Goal: Find specific page/section: Find specific page/section

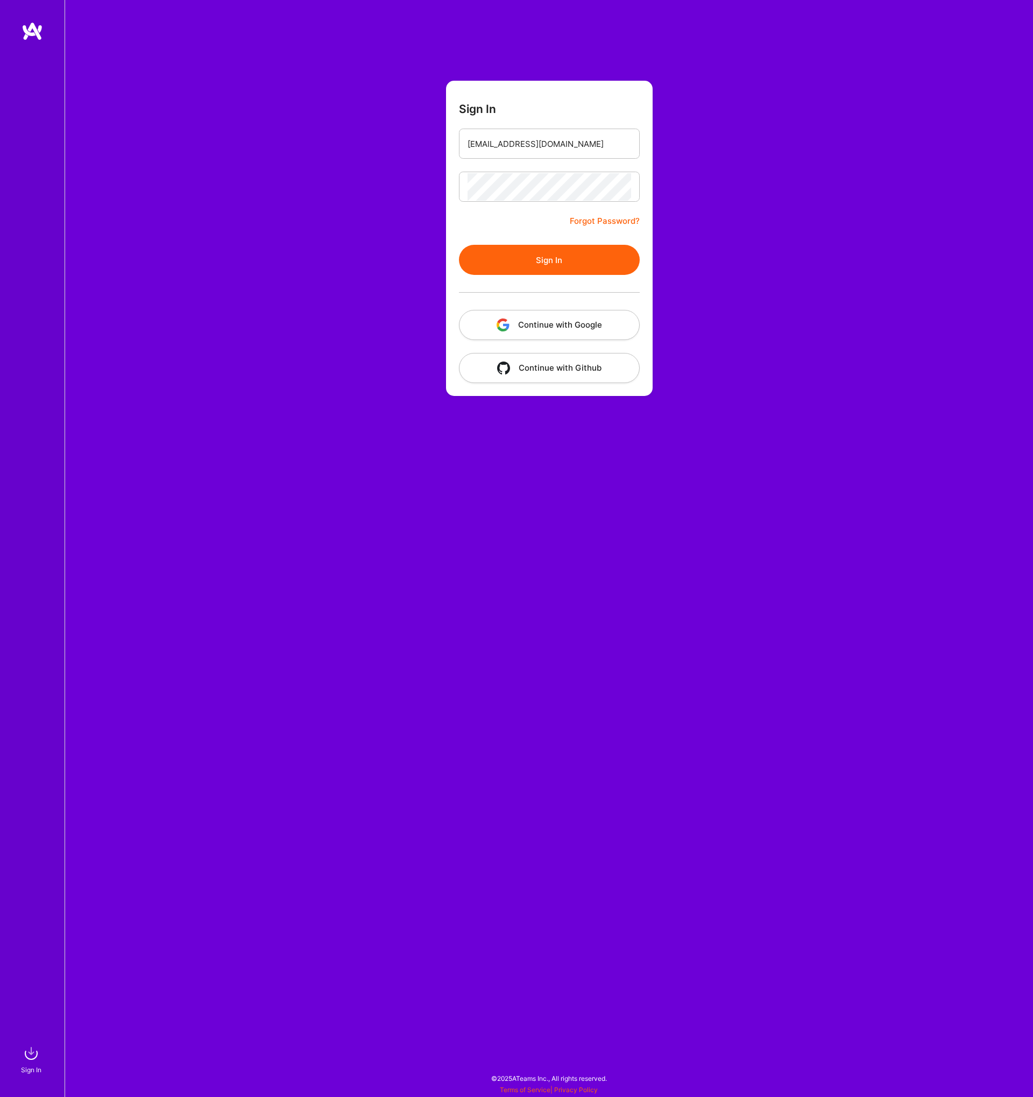
click at [557, 267] on button "Sign In" at bounding box center [549, 260] width 181 height 30
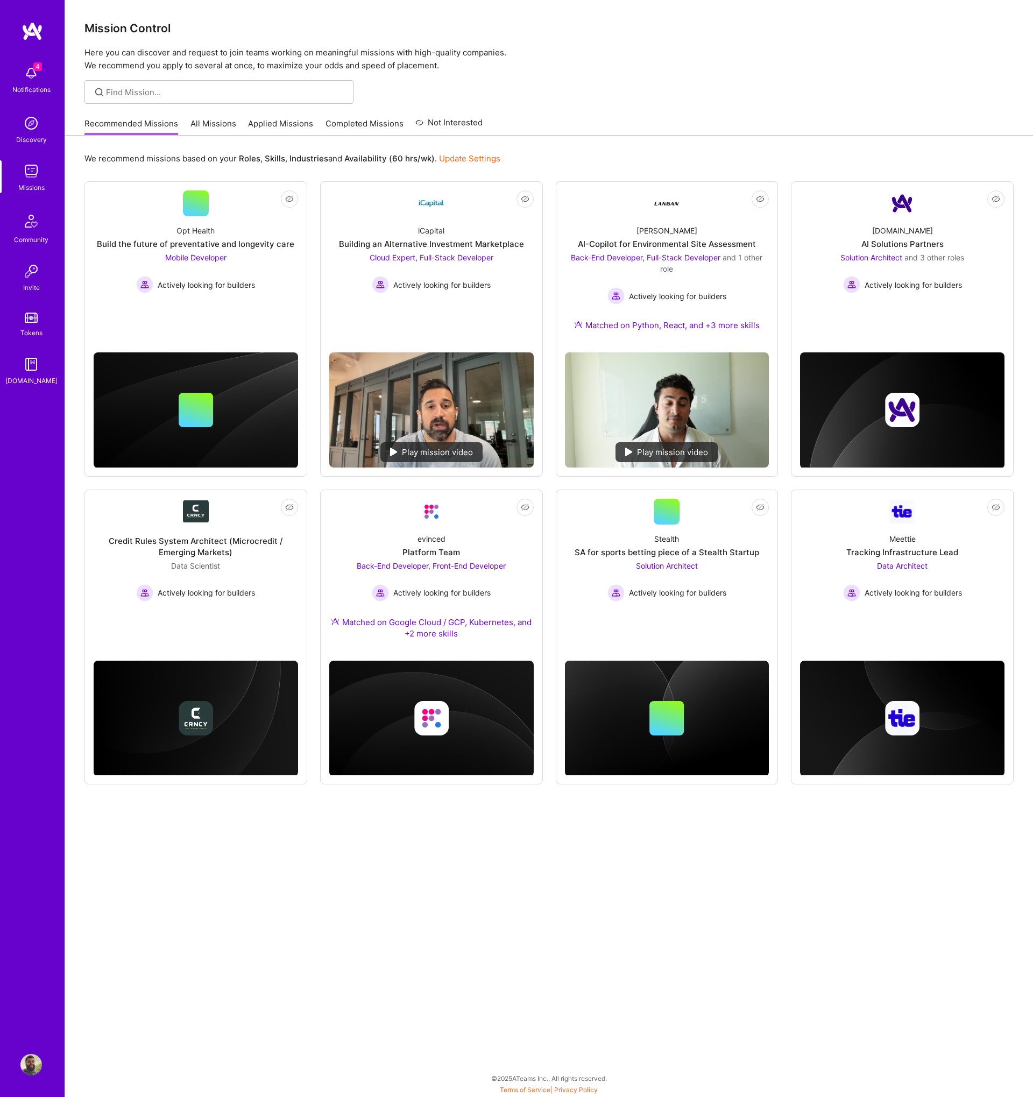
click at [276, 128] on link "Applied Missions" at bounding box center [280, 127] width 65 height 18
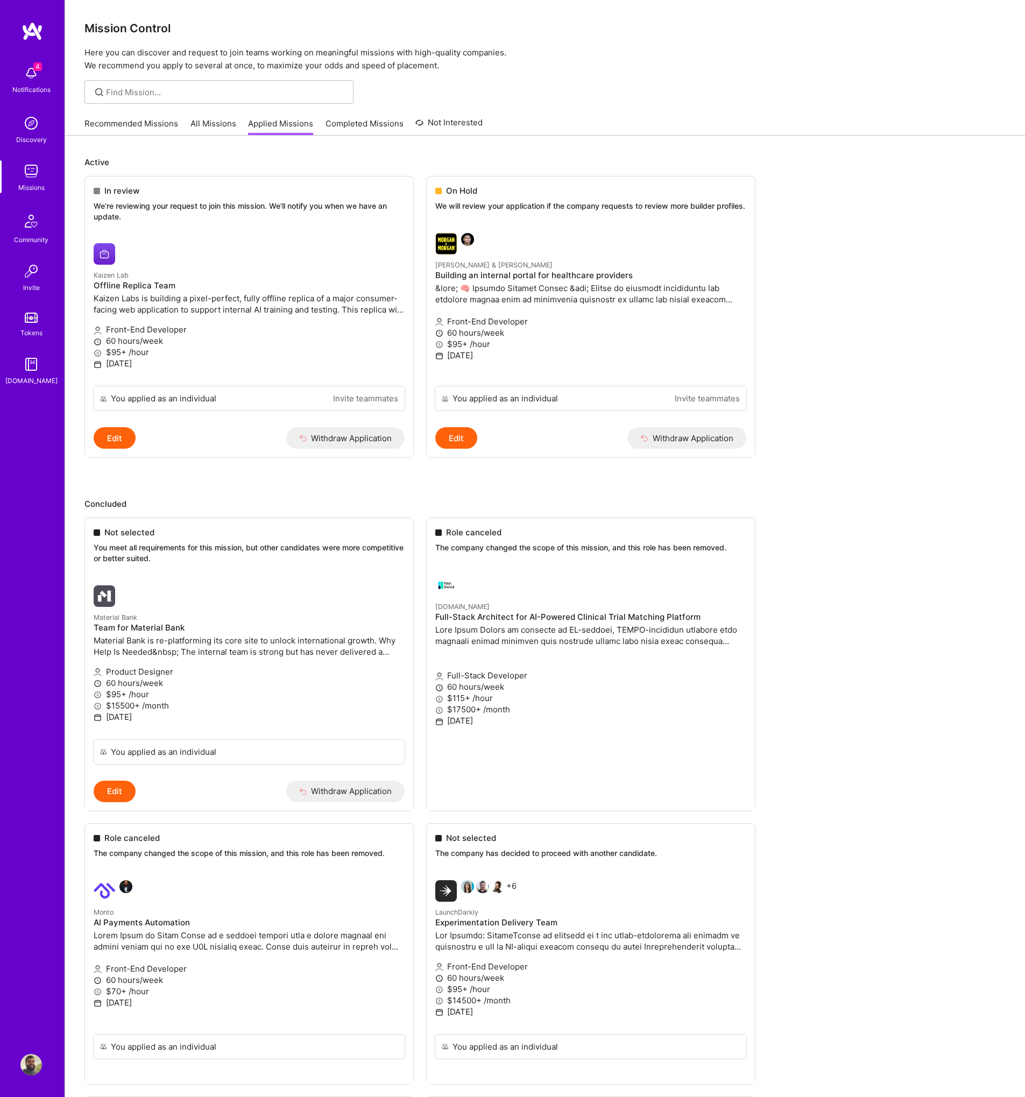
click at [121, 120] on link "Recommended Missions" at bounding box center [131, 127] width 94 height 18
